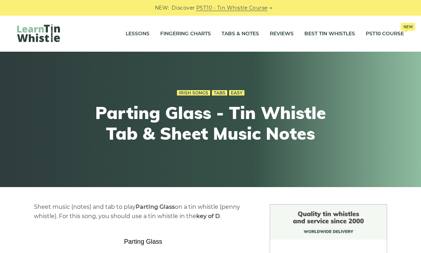
click at [175, 40] on link "Fingering Charts" at bounding box center [185, 34] width 51 height 18
click at [230, 37] on link "Tabs & Notes" at bounding box center [240, 34] width 37 height 18
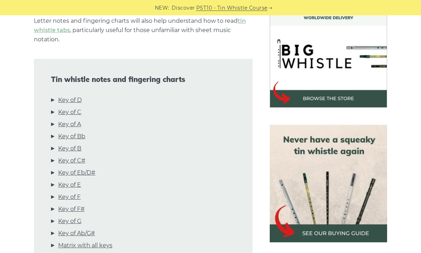
scroll to position [215, 0]
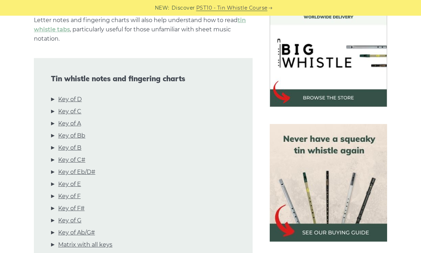
click at [60, 99] on link "Key of D" at bounding box center [70, 99] width 24 height 9
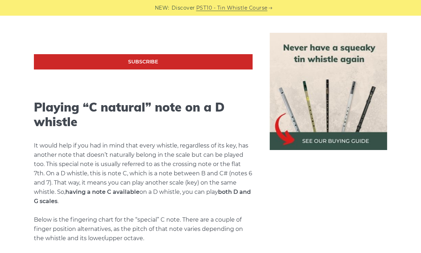
scroll to position [1444, 0]
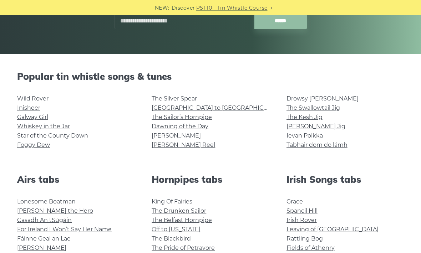
scroll to position [134, 0]
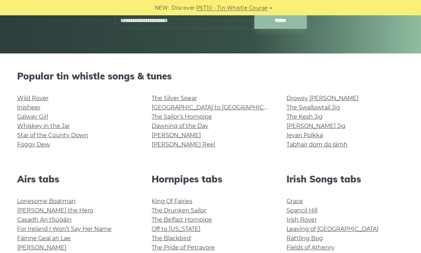
click at [22, 97] on link "Wild Rover" at bounding box center [32, 98] width 31 height 7
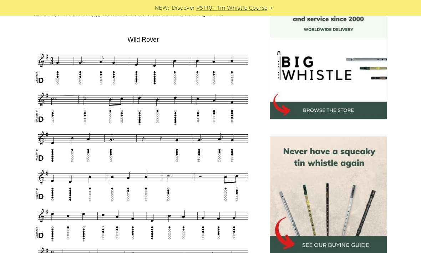
scroll to position [206, 0]
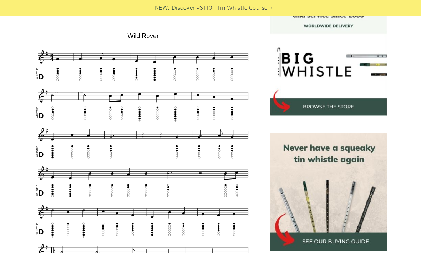
click at [300, 198] on img at bounding box center [328, 191] width 117 height 117
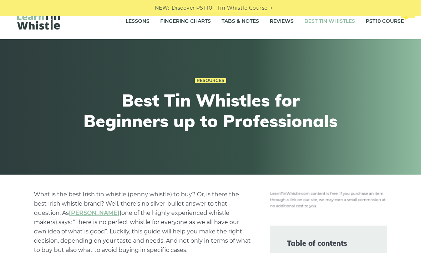
click at [314, 120] on h1 "Best Tin Whistles for Beginners up to Professionals" at bounding box center [210, 110] width 263 height 41
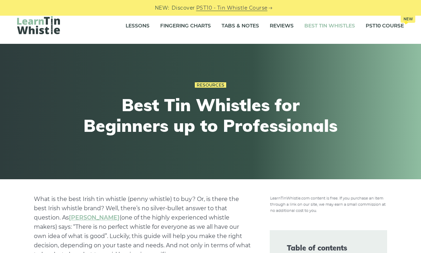
scroll to position [9, 0]
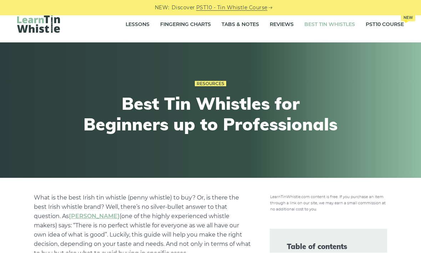
click at [236, 24] on link "Tabs & Notes" at bounding box center [240, 25] width 37 height 18
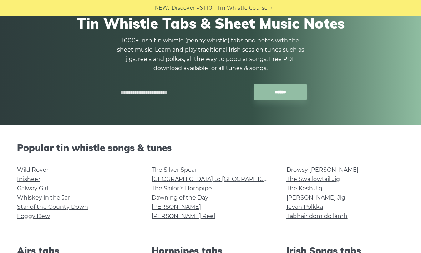
scroll to position [64, 0]
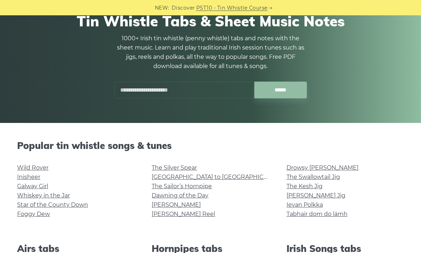
click at [18, 167] on link "Wild Rover" at bounding box center [32, 168] width 31 height 7
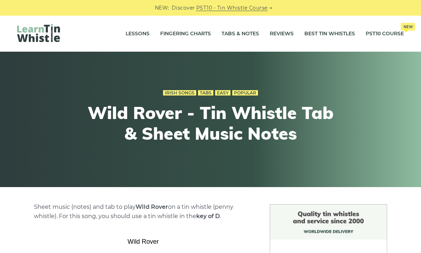
click at [235, 37] on link "Tabs & Notes" at bounding box center [240, 34] width 37 height 18
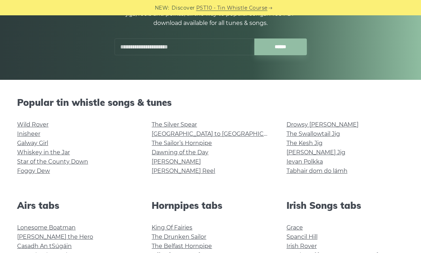
scroll to position [108, 0]
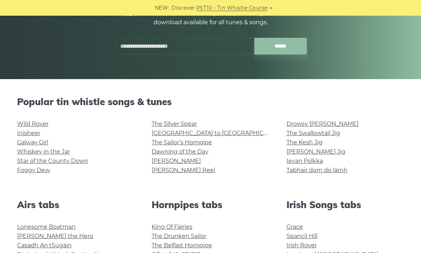
click at [24, 171] on link "Foggy Dew" at bounding box center [33, 170] width 33 height 7
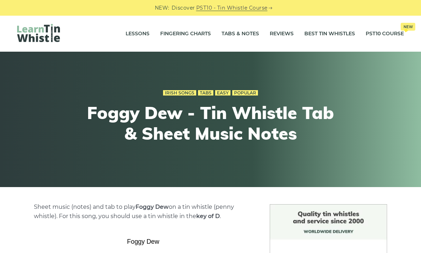
click at [230, 32] on link "Tabs & Notes" at bounding box center [240, 34] width 37 height 18
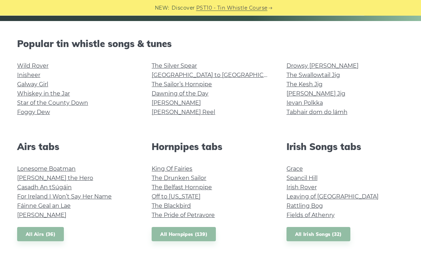
scroll to position [171, 0]
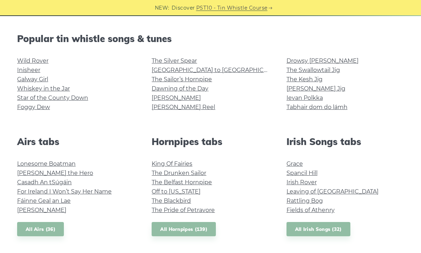
click at [291, 172] on link "Spancil Hill" at bounding box center [302, 173] width 31 height 7
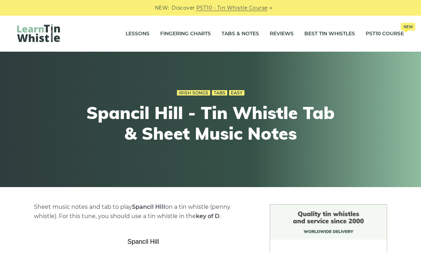
click at [232, 30] on link "Tabs & Notes" at bounding box center [240, 34] width 37 height 18
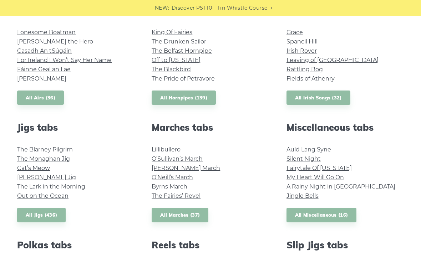
scroll to position [304, 0]
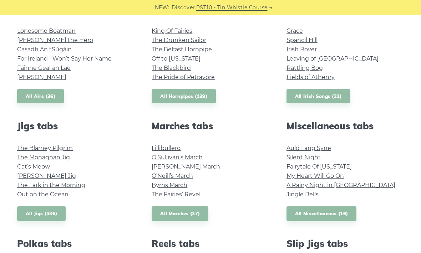
click at [288, 166] on link "Fairytale Of [US_STATE]" at bounding box center [319, 167] width 65 height 7
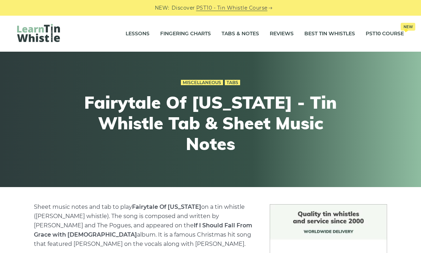
click at [235, 32] on link "Tabs & Notes" at bounding box center [240, 34] width 37 height 18
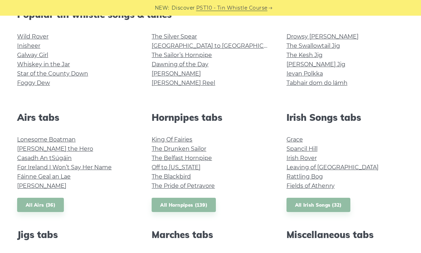
scroll to position [199, 0]
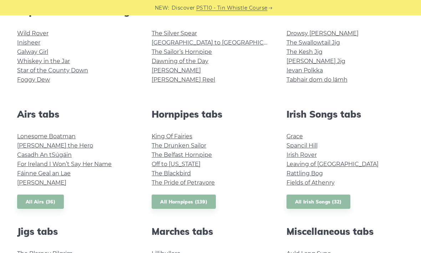
click at [287, 147] on link "Spancil Hill" at bounding box center [302, 146] width 31 height 7
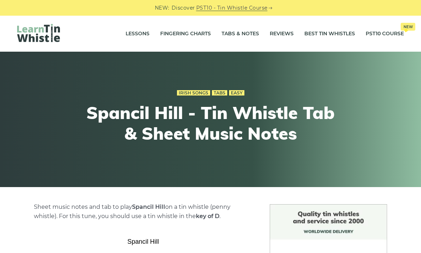
click at [236, 37] on link "Tabs & Notes" at bounding box center [240, 34] width 37 height 18
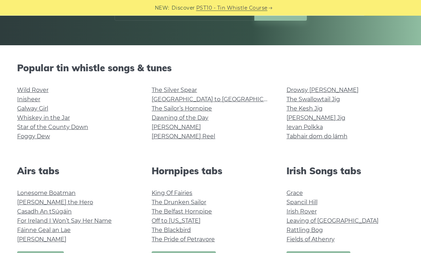
scroll to position [141, 0]
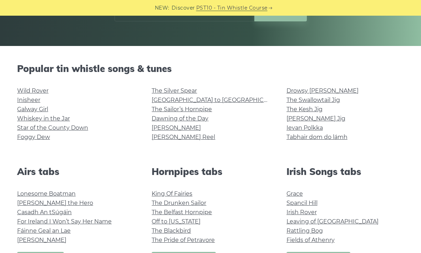
click at [152, 94] on link "The Silver Spear" at bounding box center [174, 90] width 45 height 7
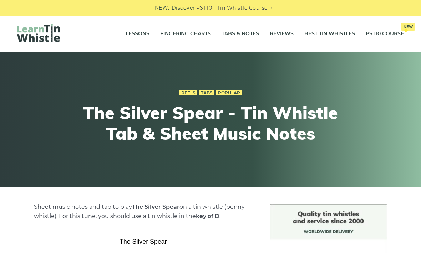
click at [232, 31] on link "Tabs & Notes" at bounding box center [240, 34] width 37 height 18
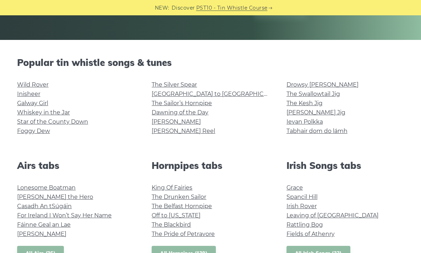
scroll to position [144, 0]
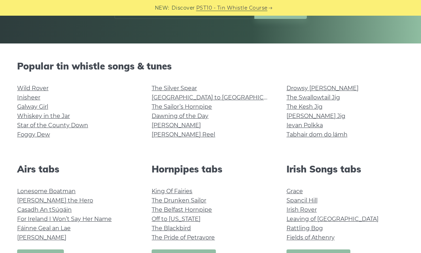
click at [204, 97] on link "[GEOGRAPHIC_DATA] to [GEOGRAPHIC_DATA]" at bounding box center [218, 97] width 132 height 7
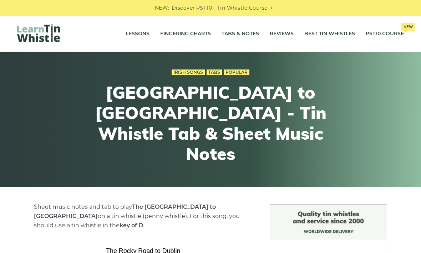
click at [238, 34] on link "Tabs & Notes" at bounding box center [240, 34] width 37 height 18
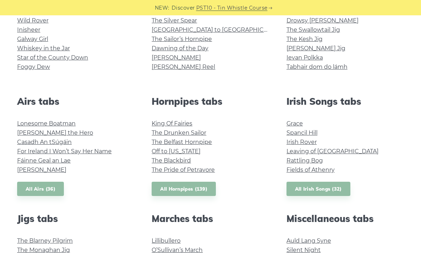
scroll to position [212, 0]
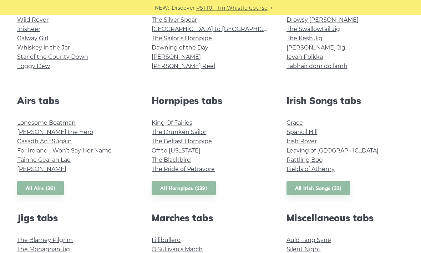
click at [21, 126] on link "Lonesome Boatman" at bounding box center [46, 123] width 59 height 7
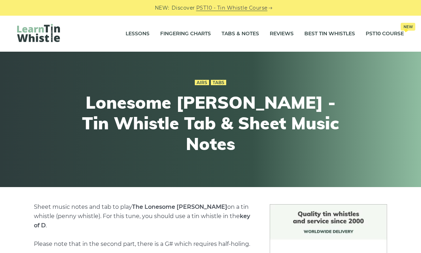
click at [239, 40] on link "Tabs & Notes" at bounding box center [240, 34] width 37 height 18
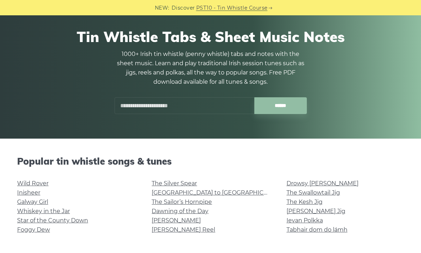
scroll to position [50, 0]
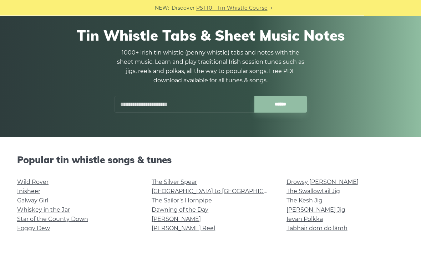
click at [26, 180] on link "Wild Rover" at bounding box center [32, 182] width 31 height 7
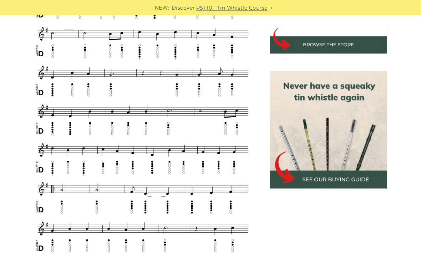
scroll to position [268, 0]
